Goal: Task Accomplishment & Management: Manage account settings

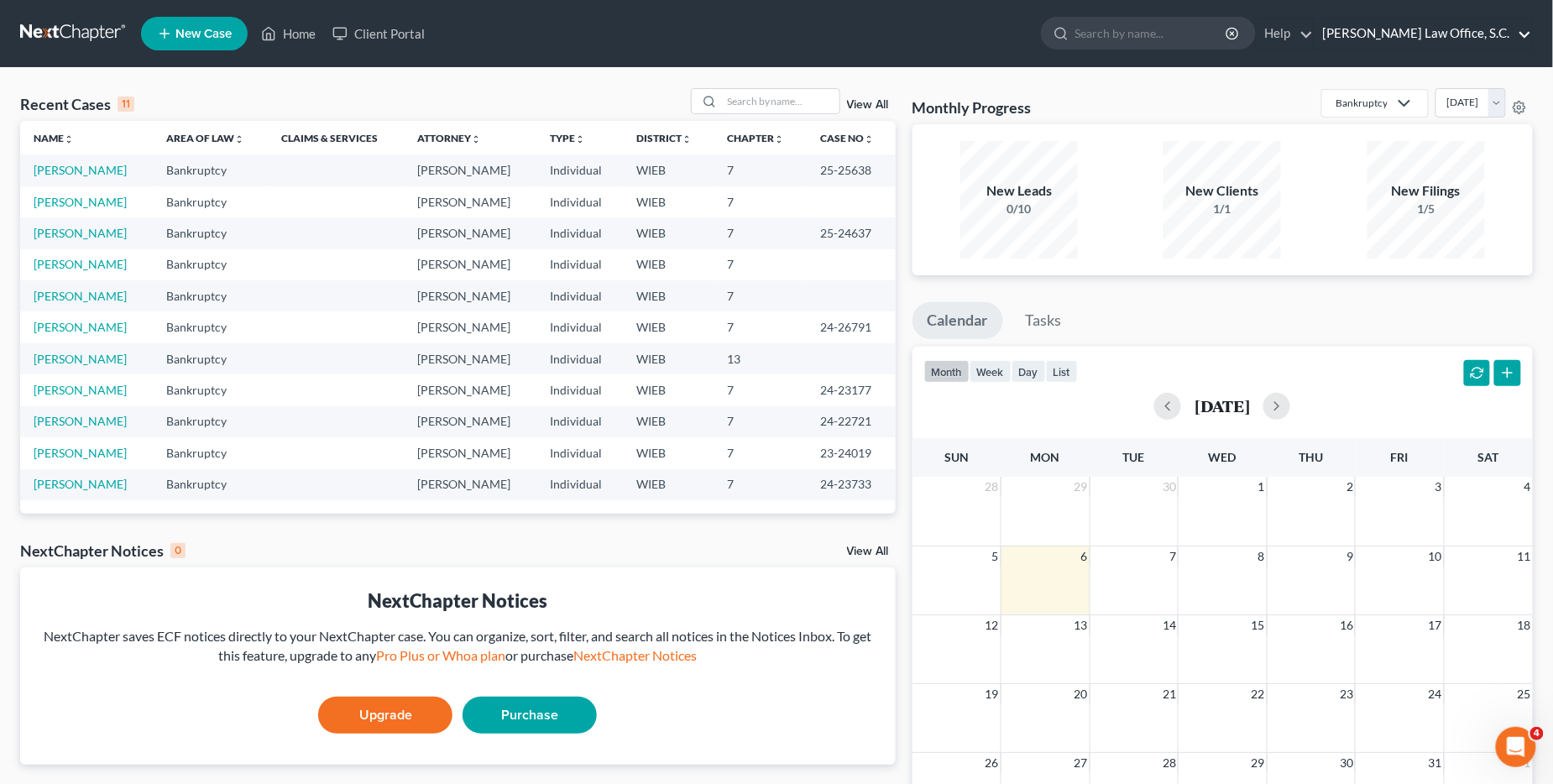
click at [1418, 42] on link "[PERSON_NAME] Law Office, S.C." at bounding box center [1423, 33] width 217 height 30
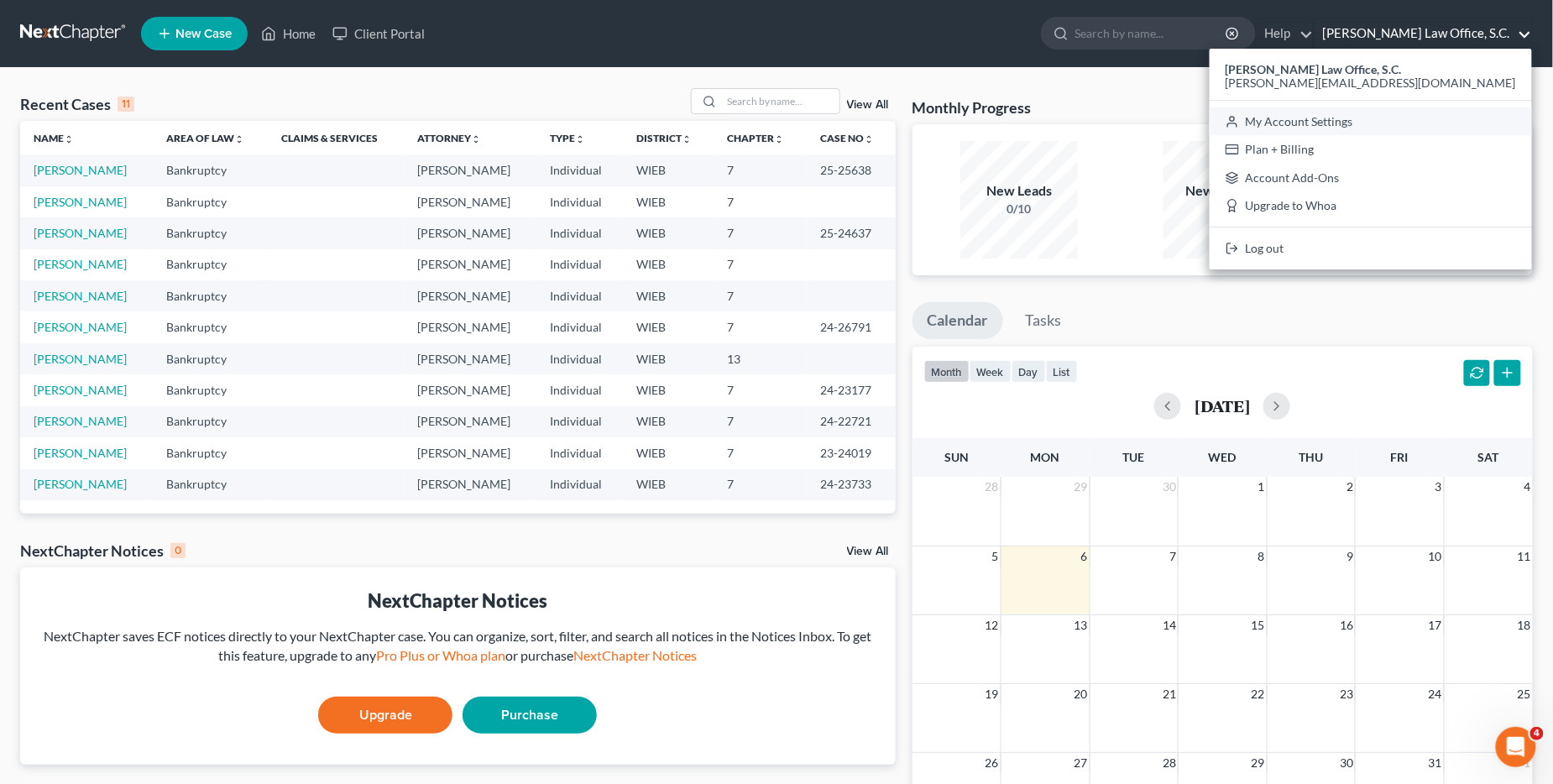
click at [1436, 129] on link "My Account Settings" at bounding box center [1371, 122] width 322 height 29
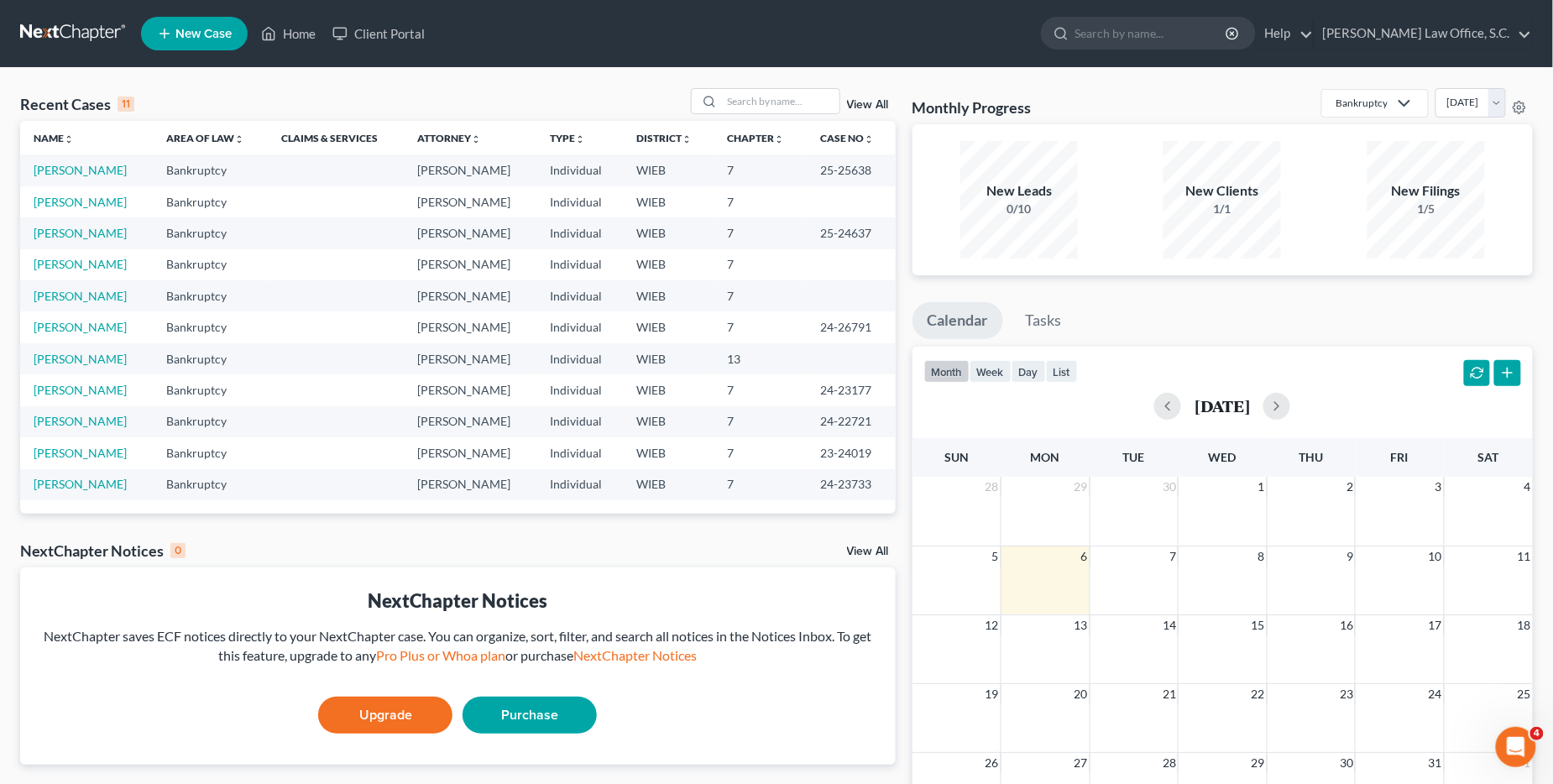
select select "90"
select select "24"
select select "52"
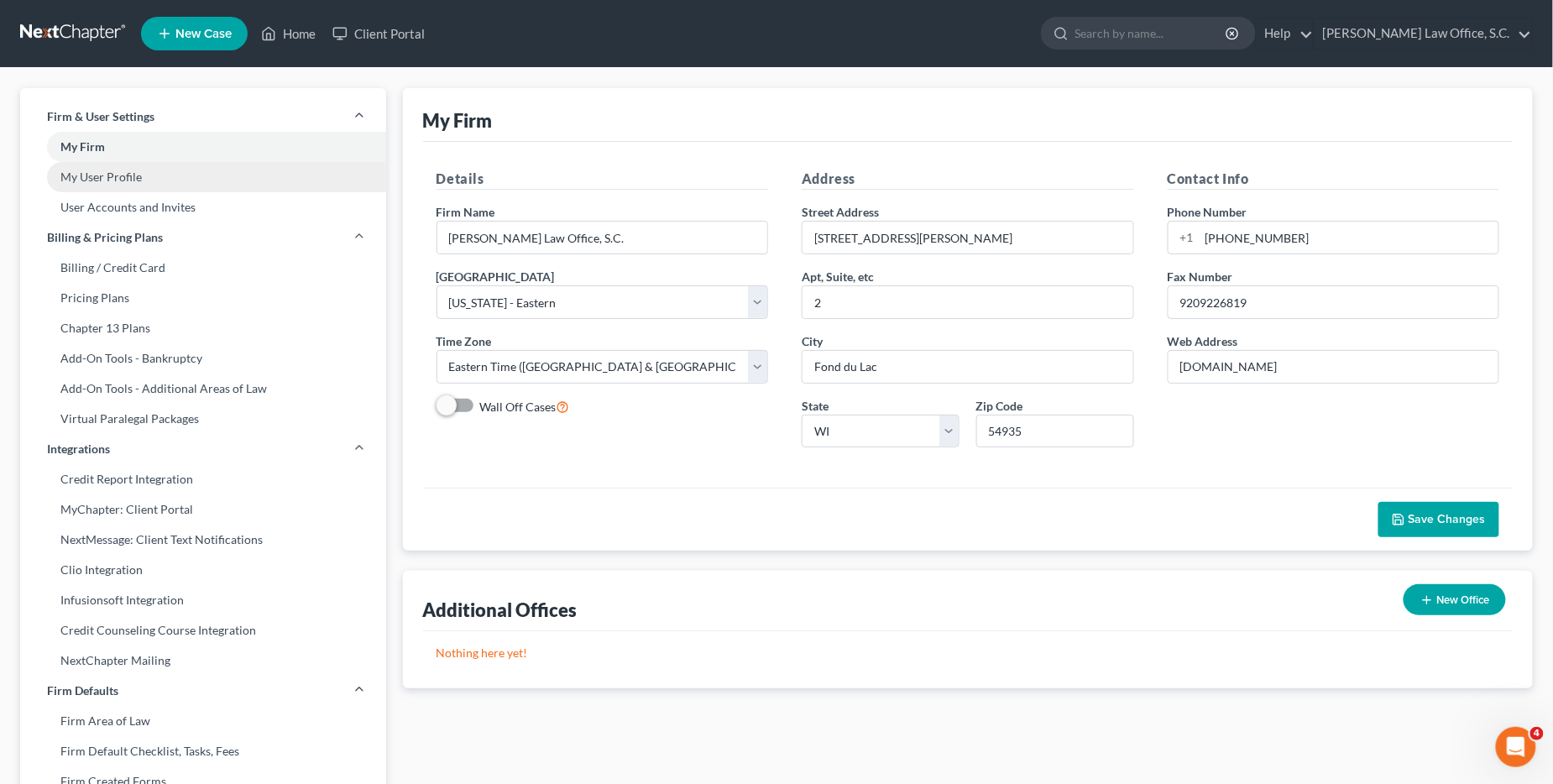
click at [153, 178] on link "My User Profile" at bounding box center [204, 176] width 367 height 30
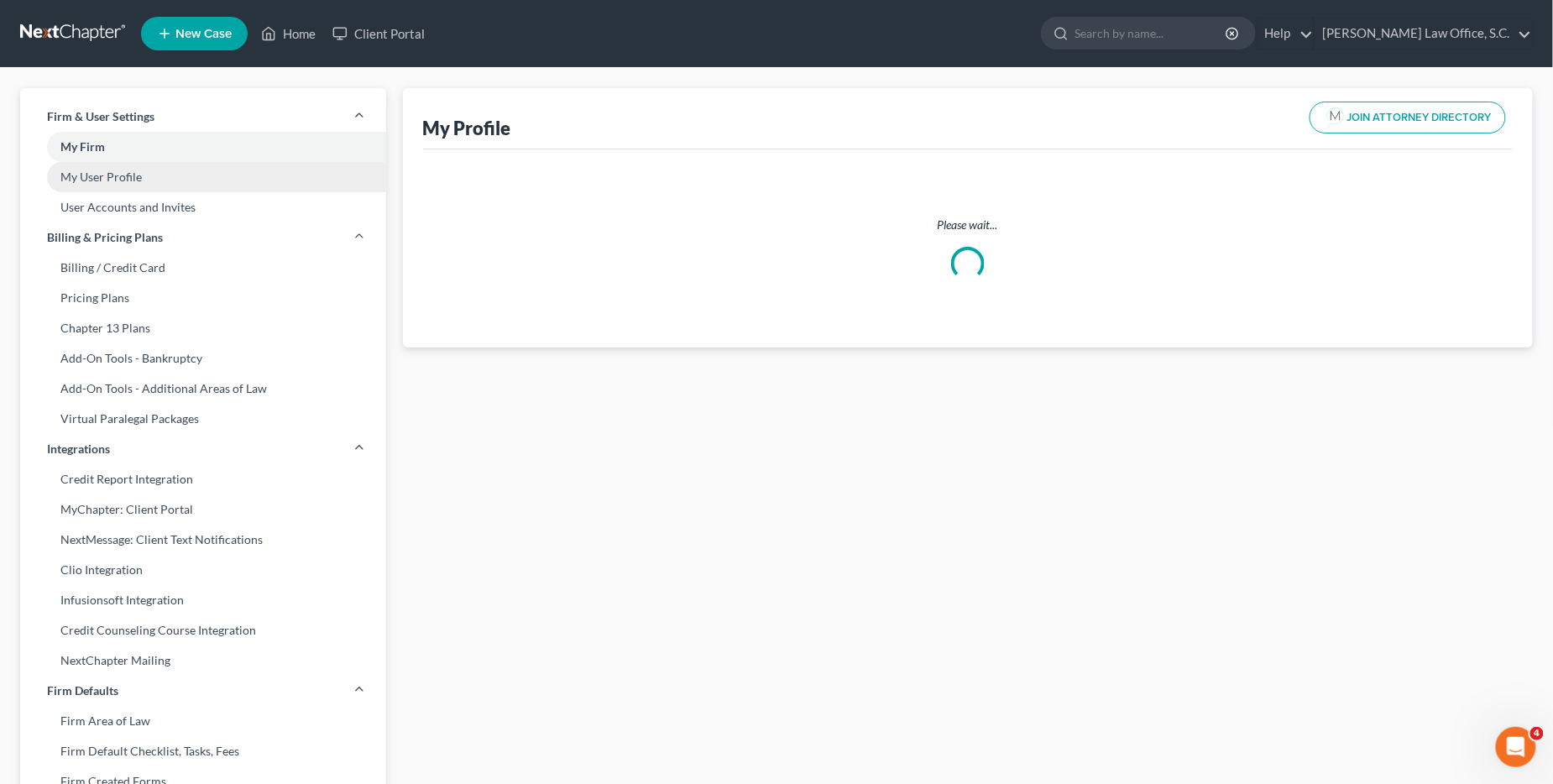
select select "52"
select select "90"
select select "attorney"
select select "0"
